Goal: Understand process/instructions: Understand process/instructions

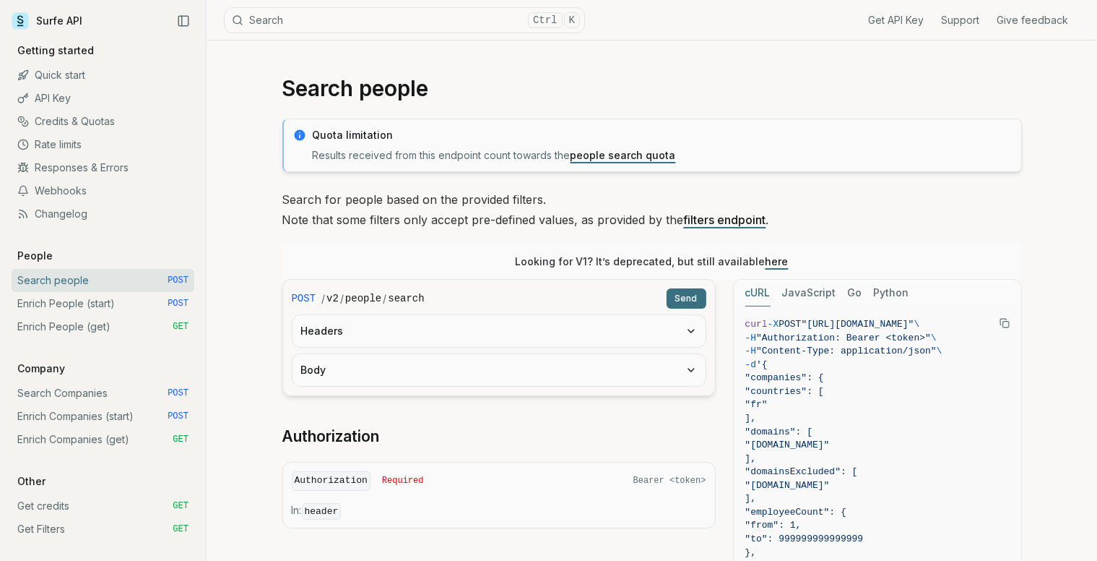
click at [604, 358] on button "Body" at bounding box center [499, 370] width 413 height 32
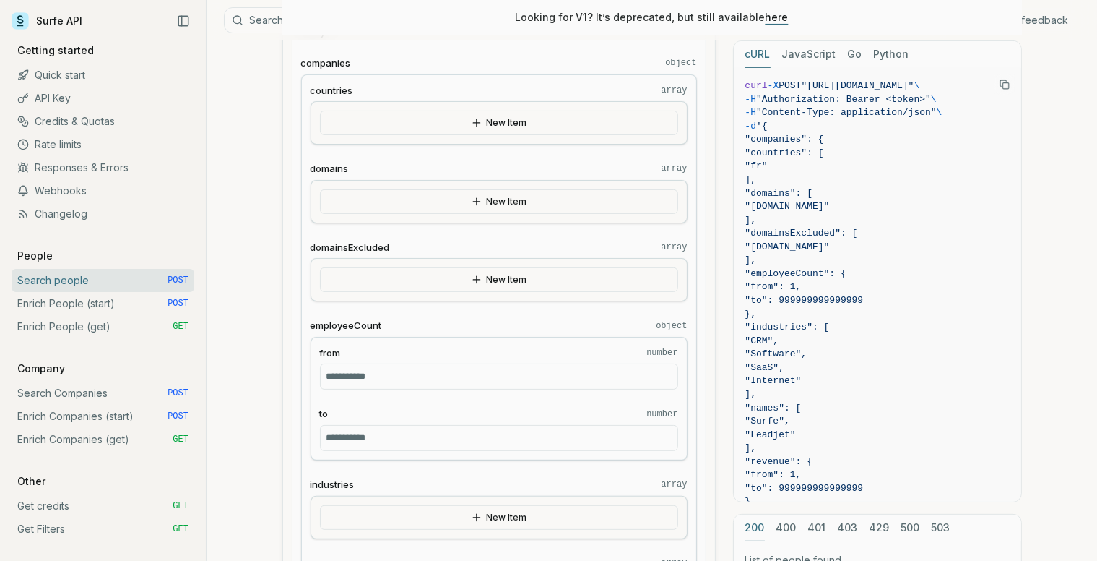
scroll to position [343, 0]
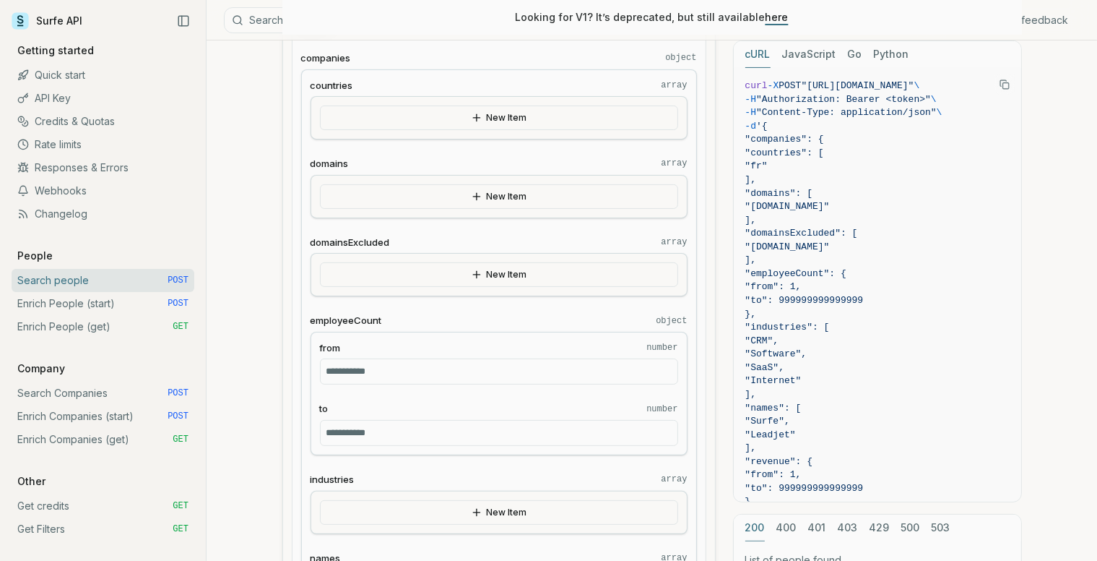
click at [445, 436] on input "**********" at bounding box center [499, 433] width 358 height 26
click at [504, 272] on button "New Item" at bounding box center [499, 274] width 358 height 25
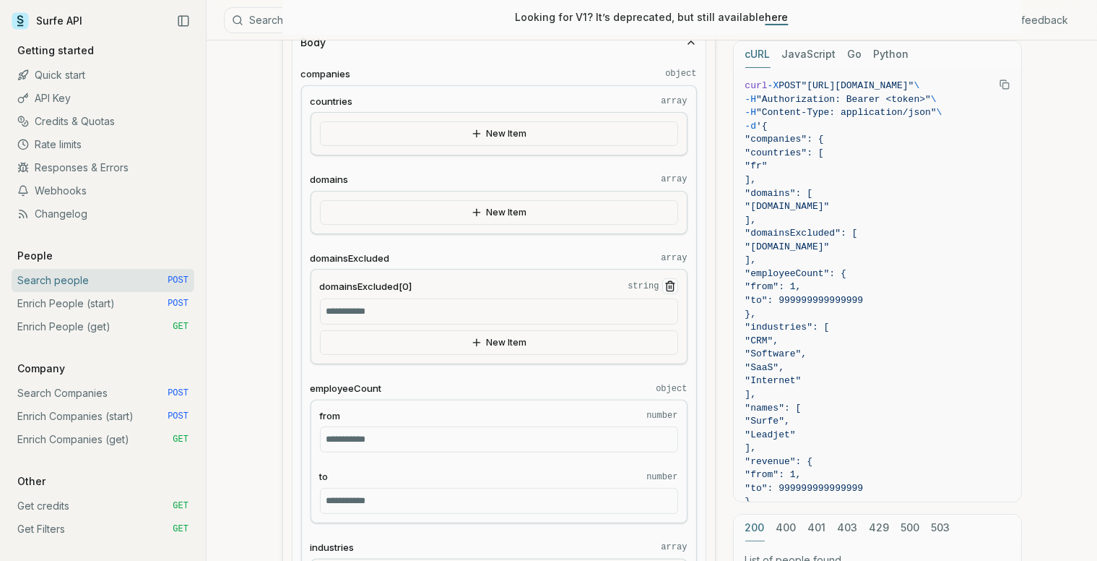
scroll to position [327, 0]
click at [491, 139] on button "New Item" at bounding box center [499, 134] width 358 height 25
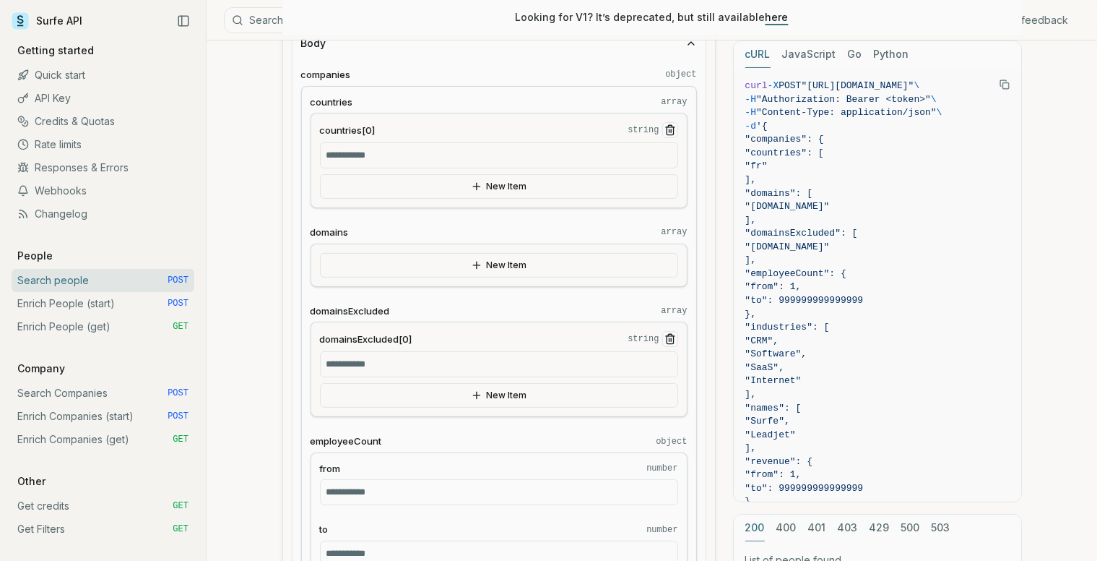
click at [491, 151] on input "countries[0] string" at bounding box center [499, 155] width 358 height 26
type input "*"
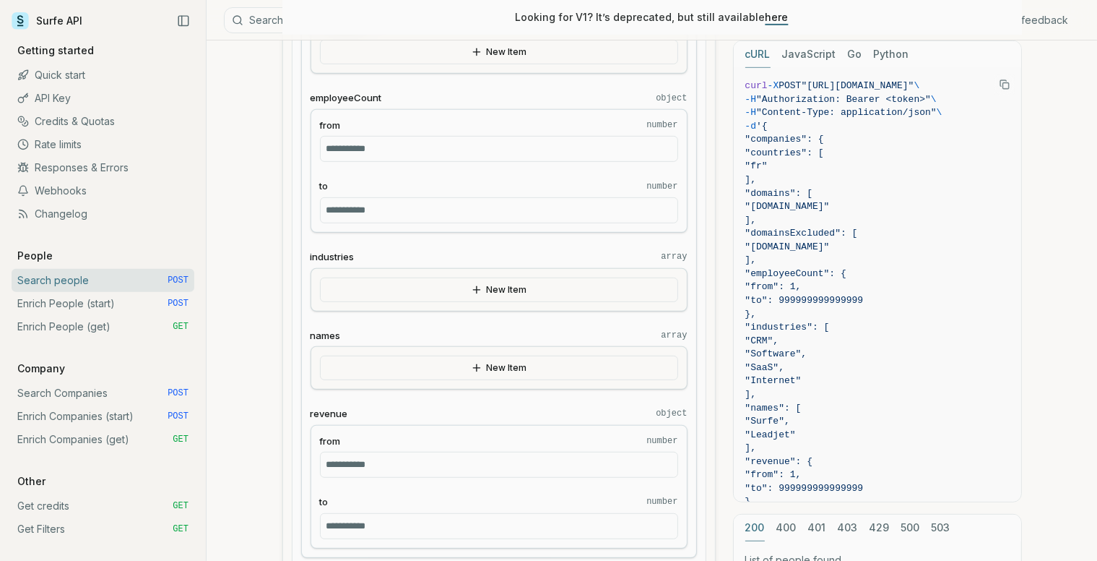
scroll to position [652, 0]
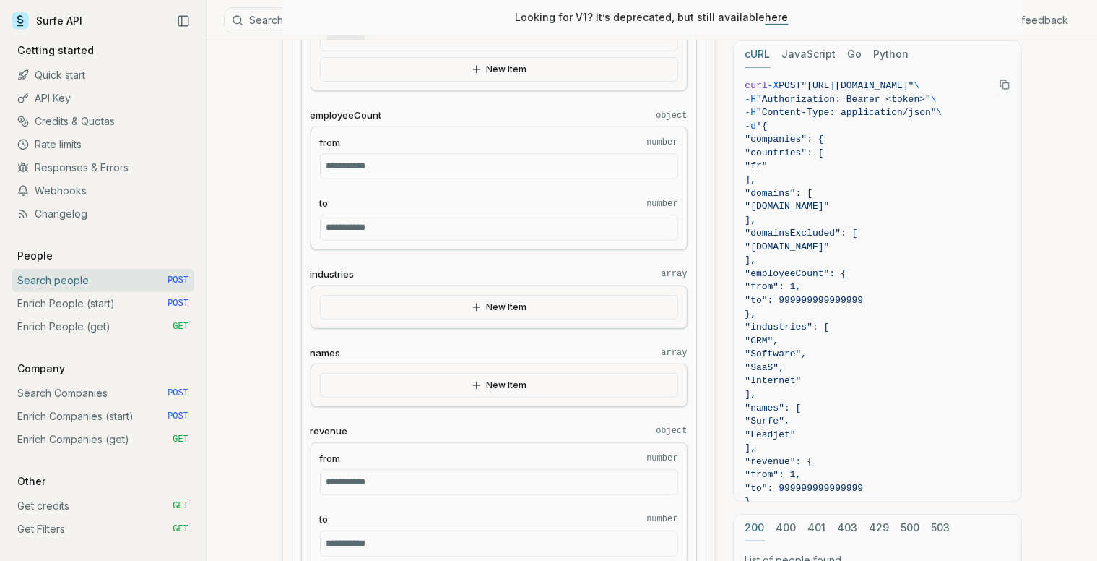
type input "**"
click at [372, 224] on input "**********" at bounding box center [499, 228] width 358 height 26
type input "*"
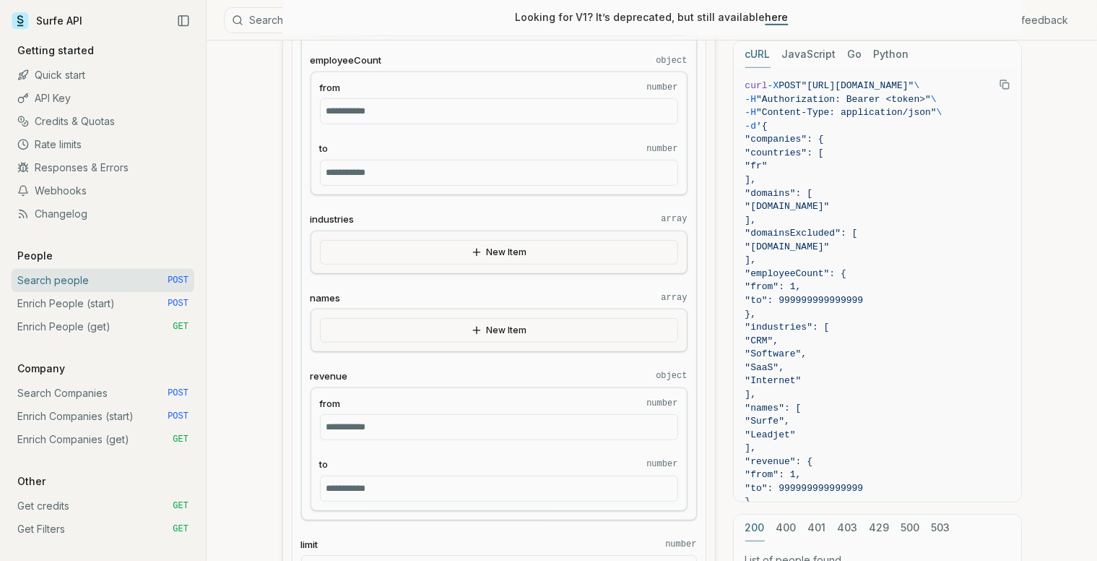
scroll to position [708, 0]
type input "**"
click at [387, 244] on button "New Item" at bounding box center [499, 251] width 358 height 25
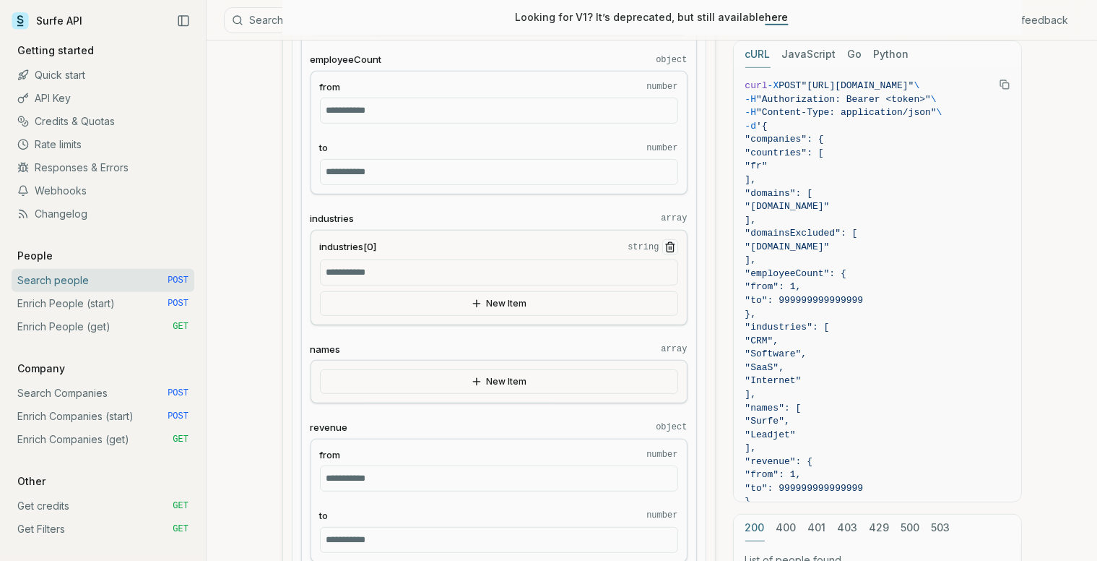
click at [394, 264] on input "industries[0] string" at bounding box center [499, 272] width 358 height 26
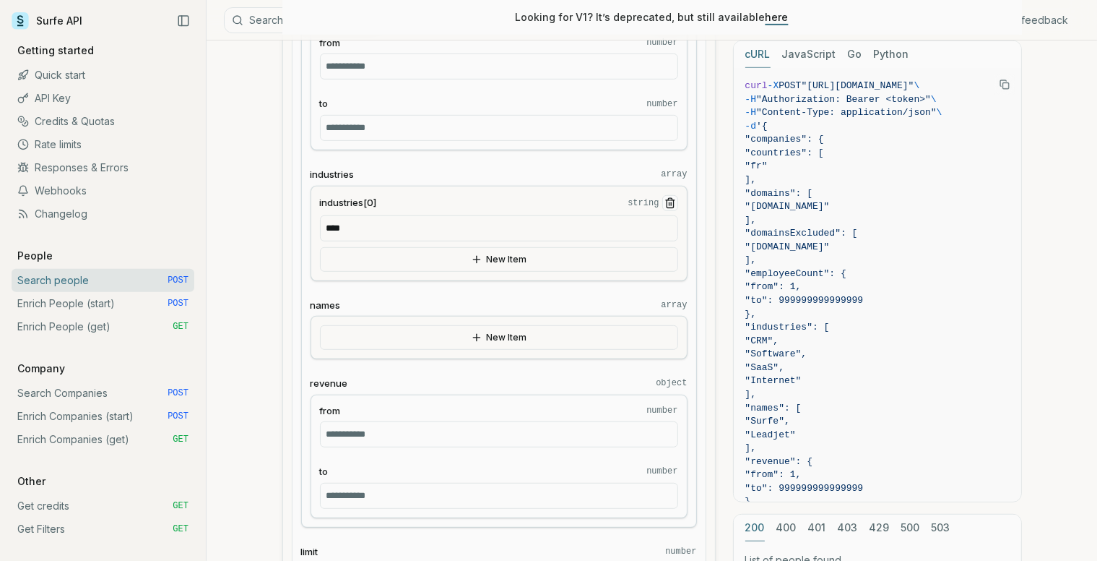
scroll to position [761, 0]
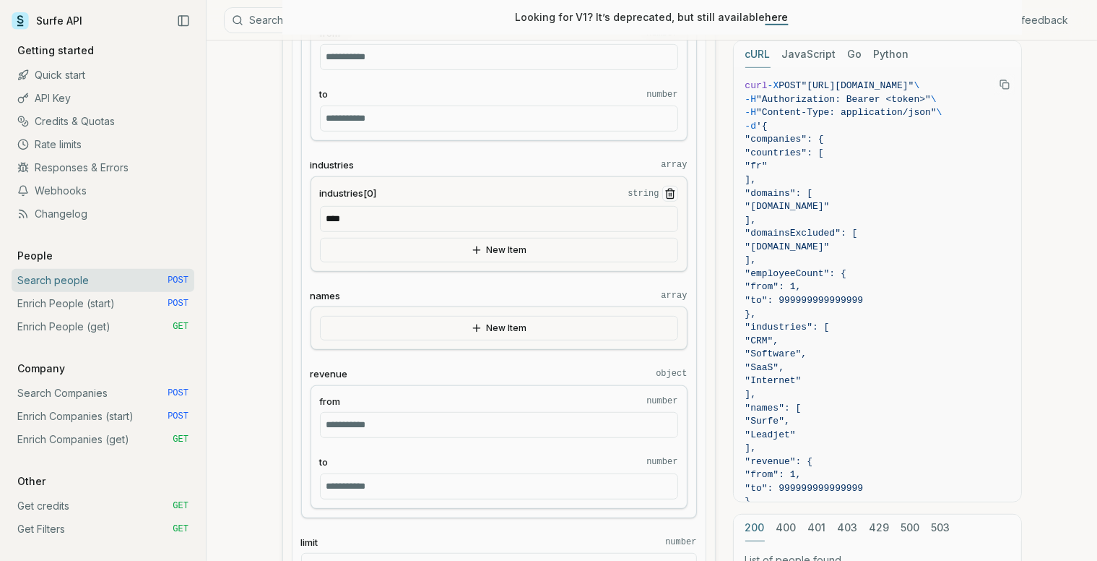
type input "****"
click at [417, 250] on button "New Item" at bounding box center [499, 250] width 358 height 25
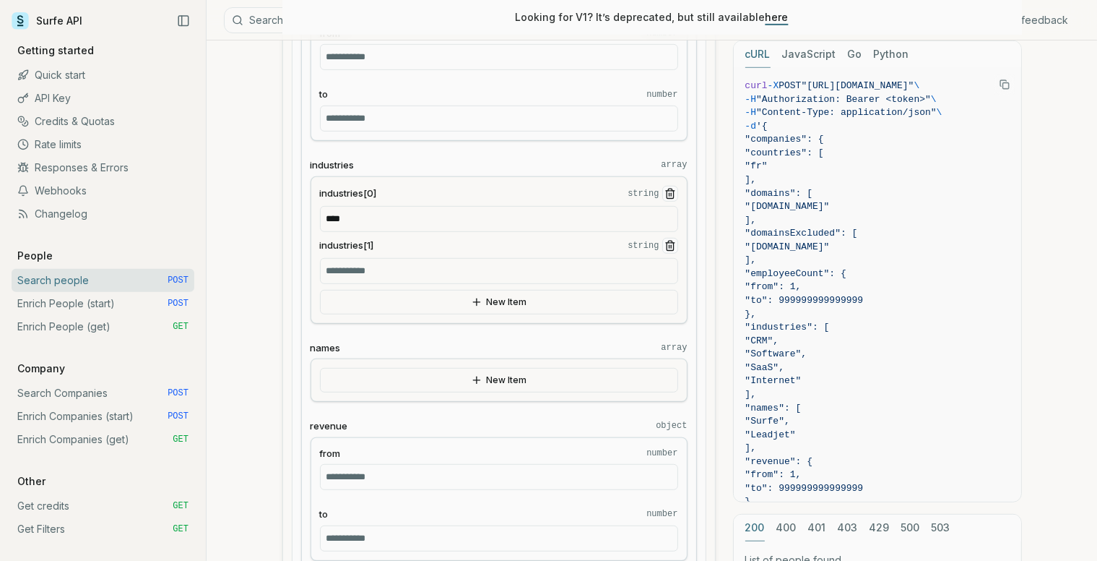
click at [401, 267] on input "industries[1] string" at bounding box center [499, 271] width 358 height 26
type input "**********"
click at [407, 302] on button "New Item" at bounding box center [499, 302] width 358 height 25
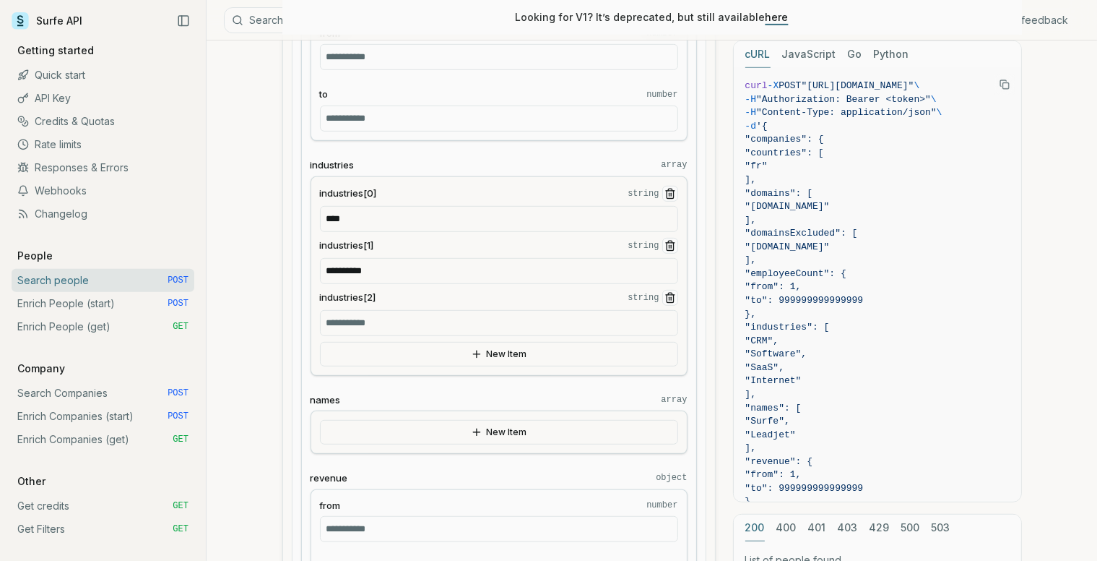
click at [394, 322] on input "industries[2] string" at bounding box center [499, 323] width 358 height 26
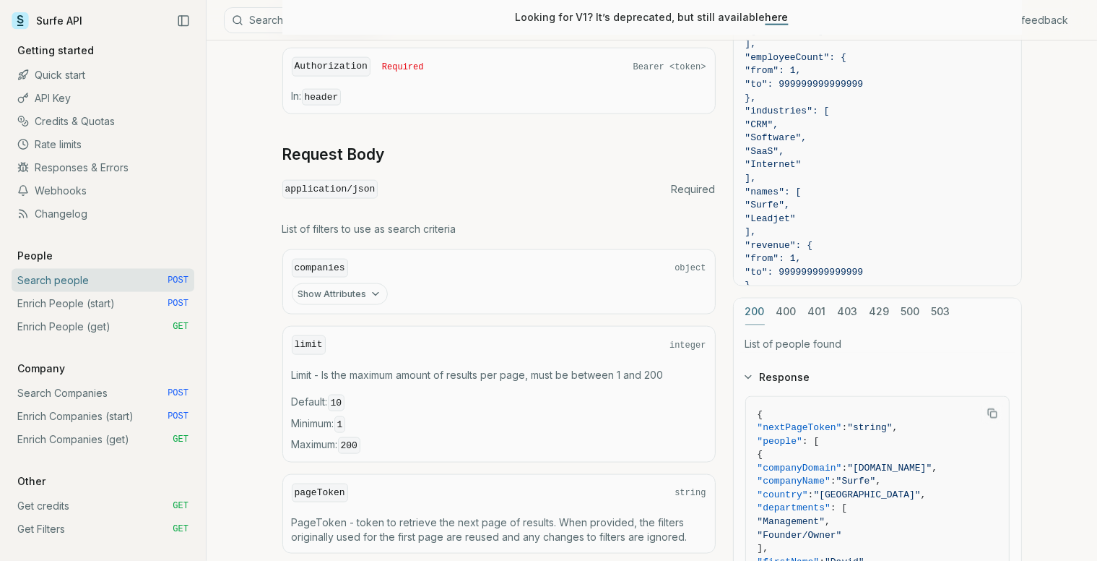
scroll to position [1967, 0]
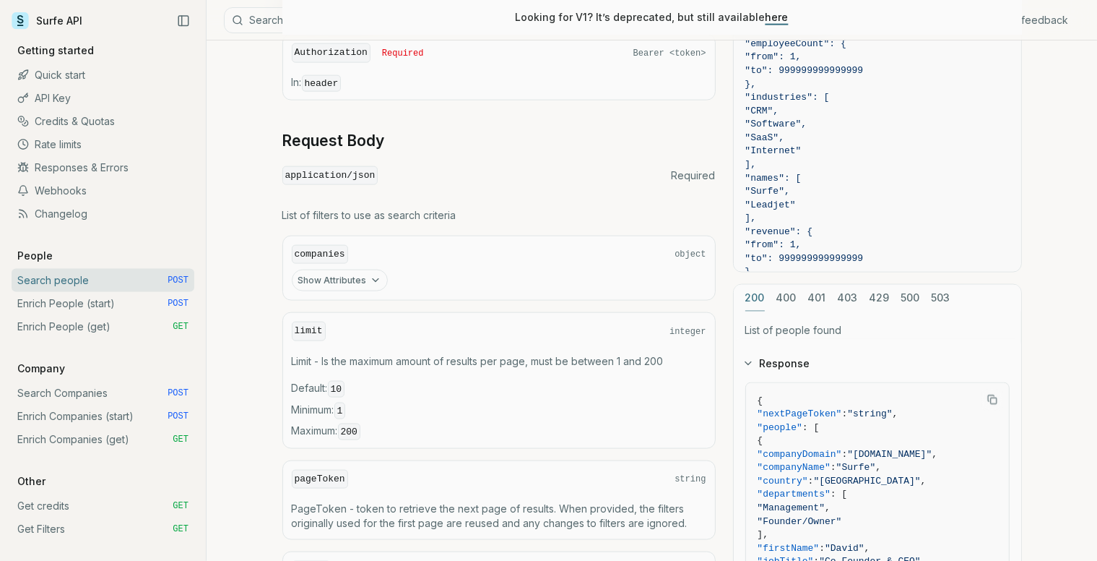
type input "***"
click at [370, 275] on icon "button" at bounding box center [376, 281] width 12 height 12
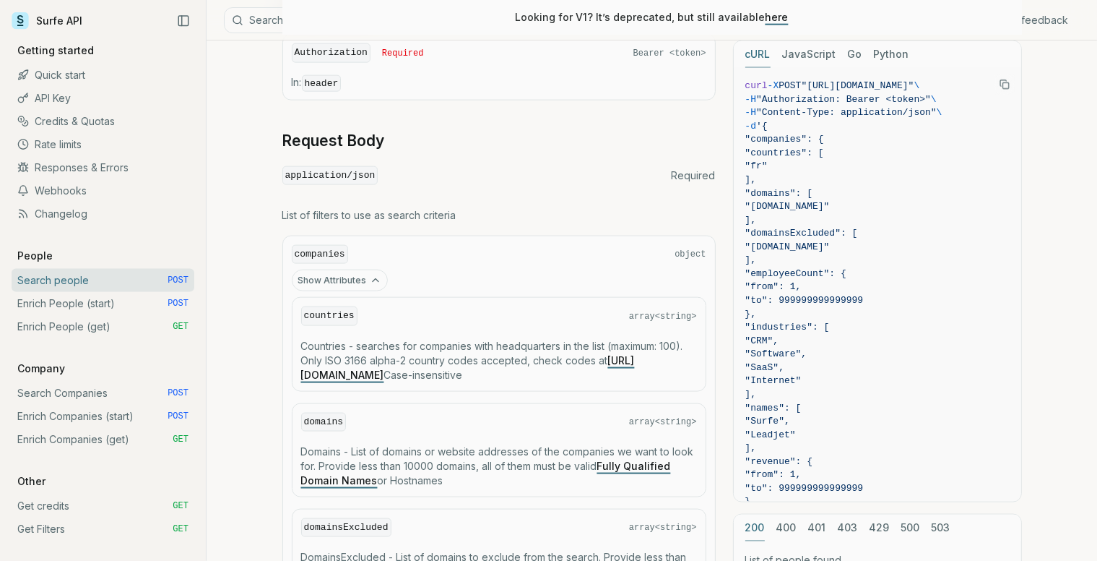
click at [370, 275] on icon "button" at bounding box center [376, 281] width 12 height 12
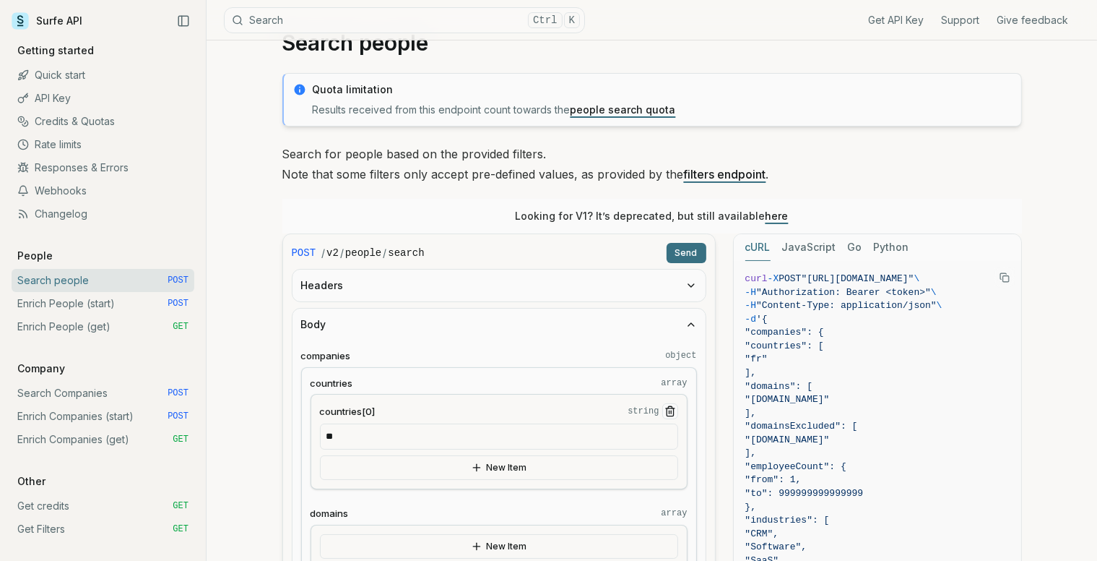
scroll to position [40, 0]
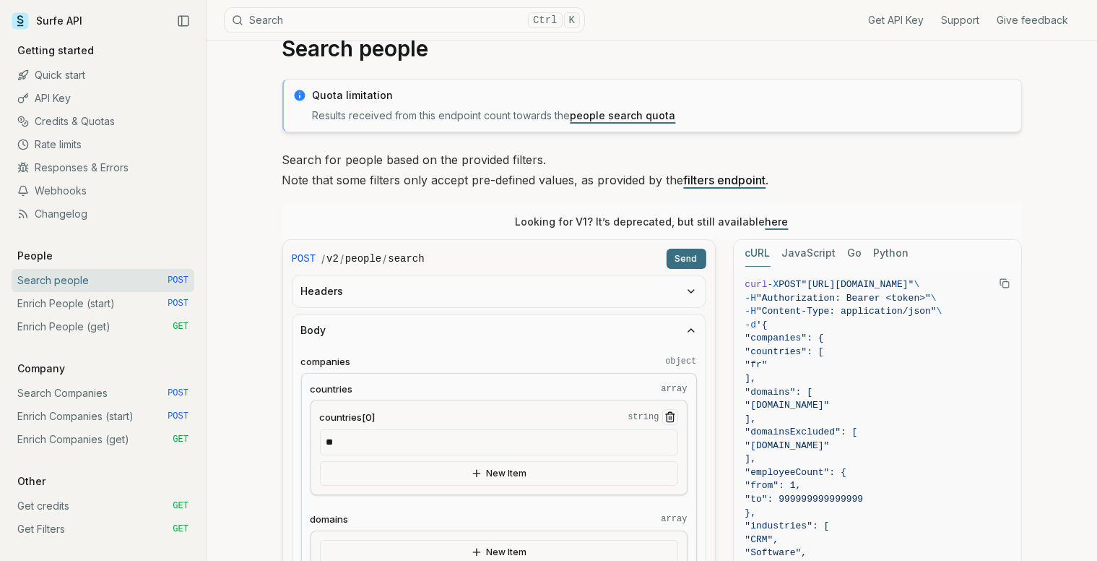
click at [687, 256] on button "Send" at bounding box center [687, 259] width 40 height 20
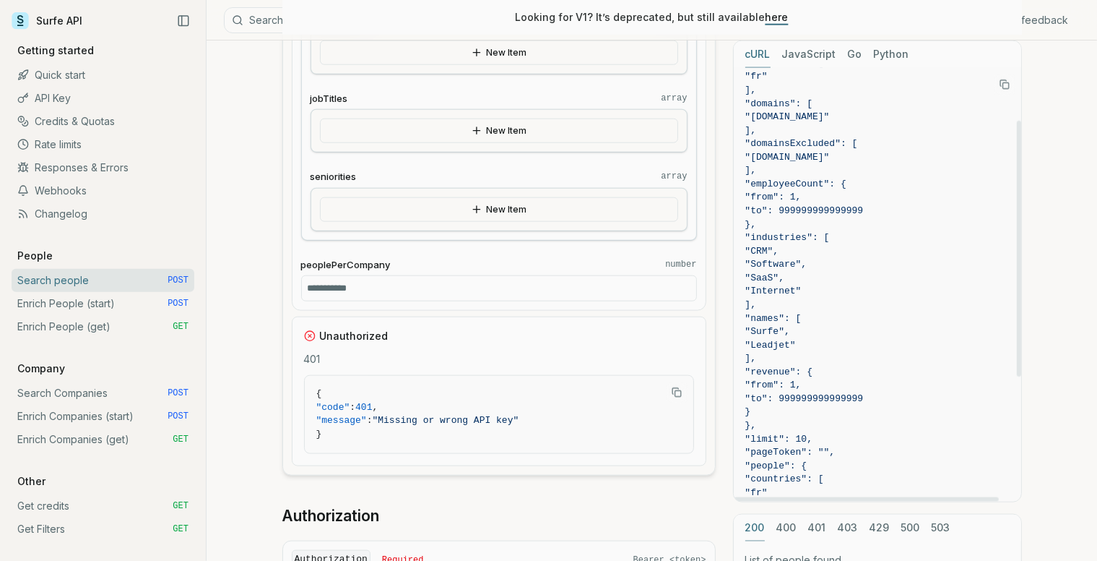
scroll to position [90, 0]
click at [851, 323] on span ""names": [" at bounding box center [878, 319] width 264 height 14
click at [837, 296] on span ""Internet"" at bounding box center [878, 292] width 264 height 14
click at [785, 272] on span ""SaaS"," at bounding box center [766, 277] width 40 height 11
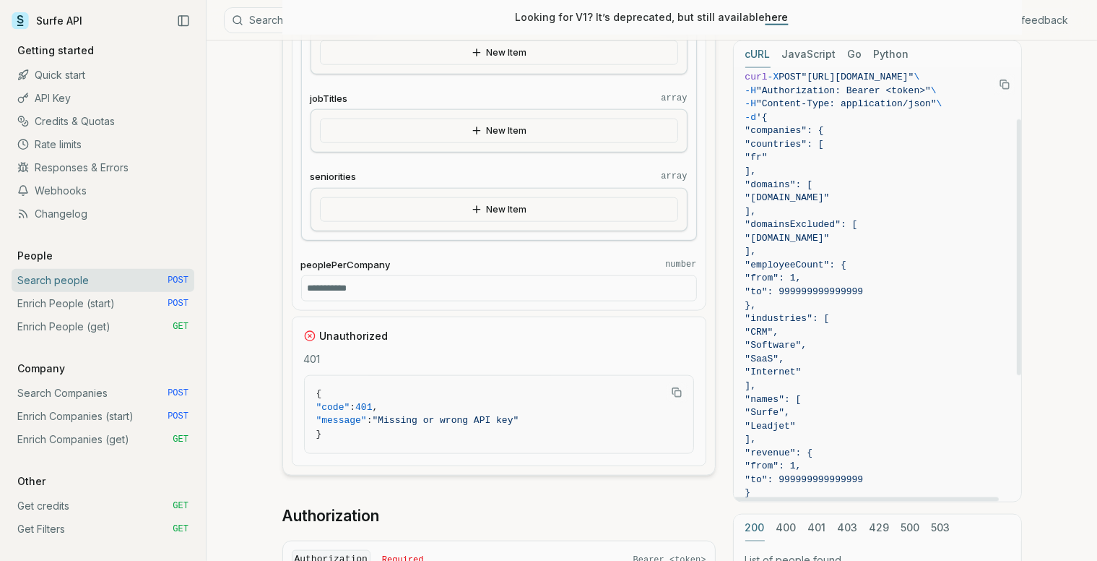
scroll to position [0, 0]
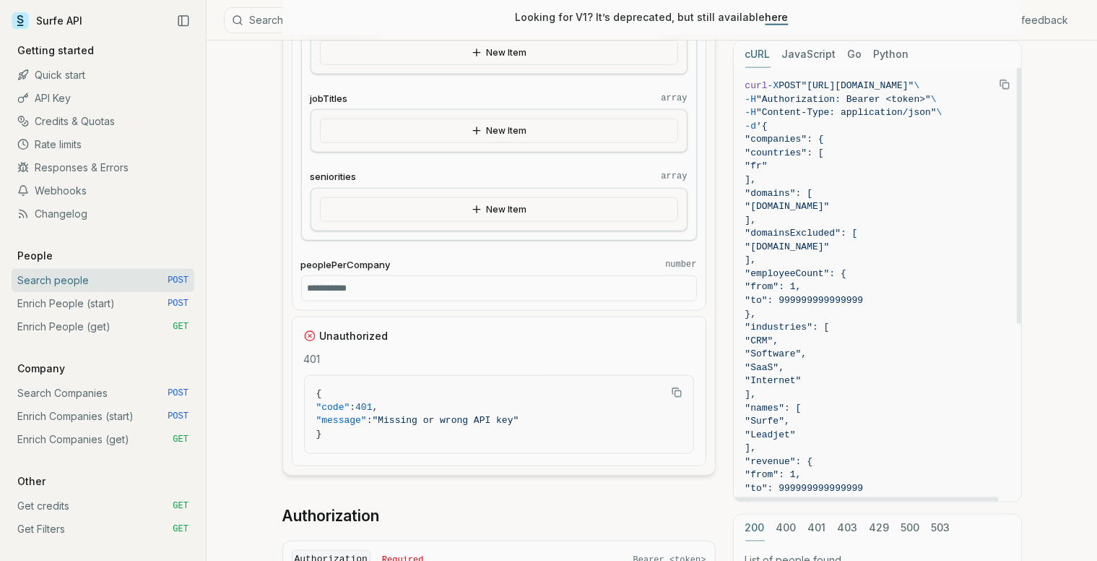
click at [808, 54] on button "JavaScript" at bounding box center [809, 54] width 54 height 27
click at [756, 53] on button "cURL" at bounding box center [758, 54] width 25 height 27
click at [914, 94] on span ""Authorization: Bearer <token>"" at bounding box center [843, 99] width 175 height 11
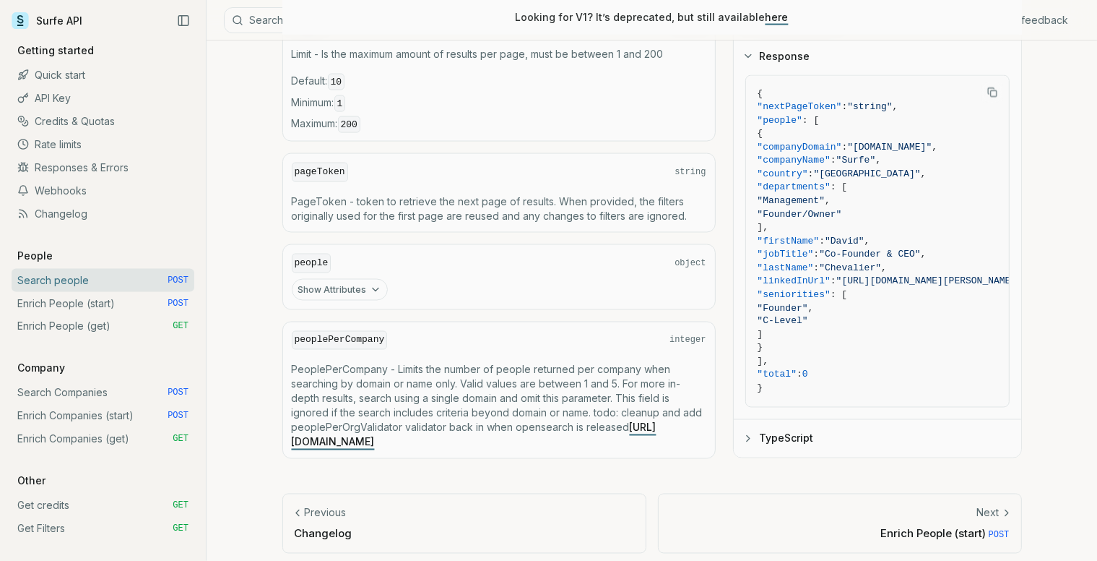
scroll to position [2435, 0]
